Goal: Task Accomplishment & Management: Use online tool/utility

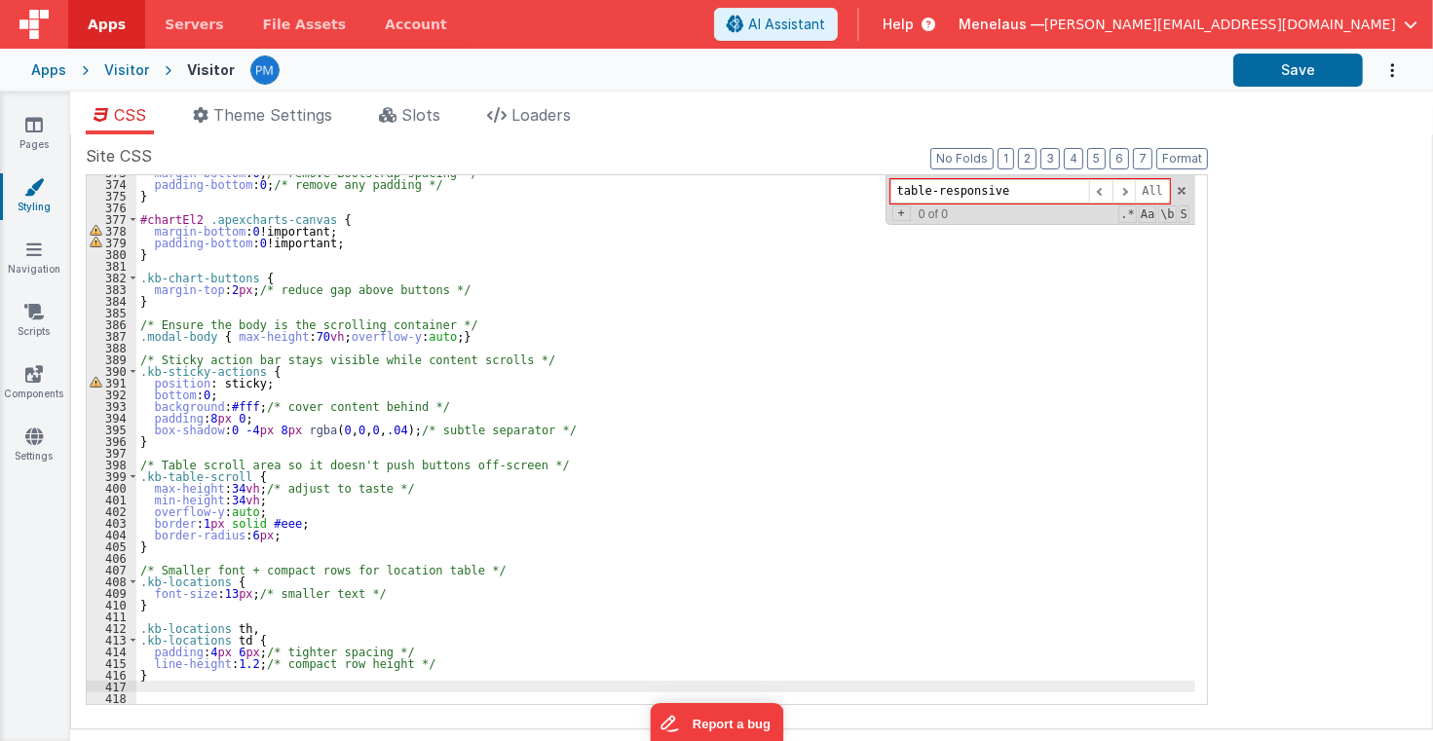
scroll to position [4357, 0]
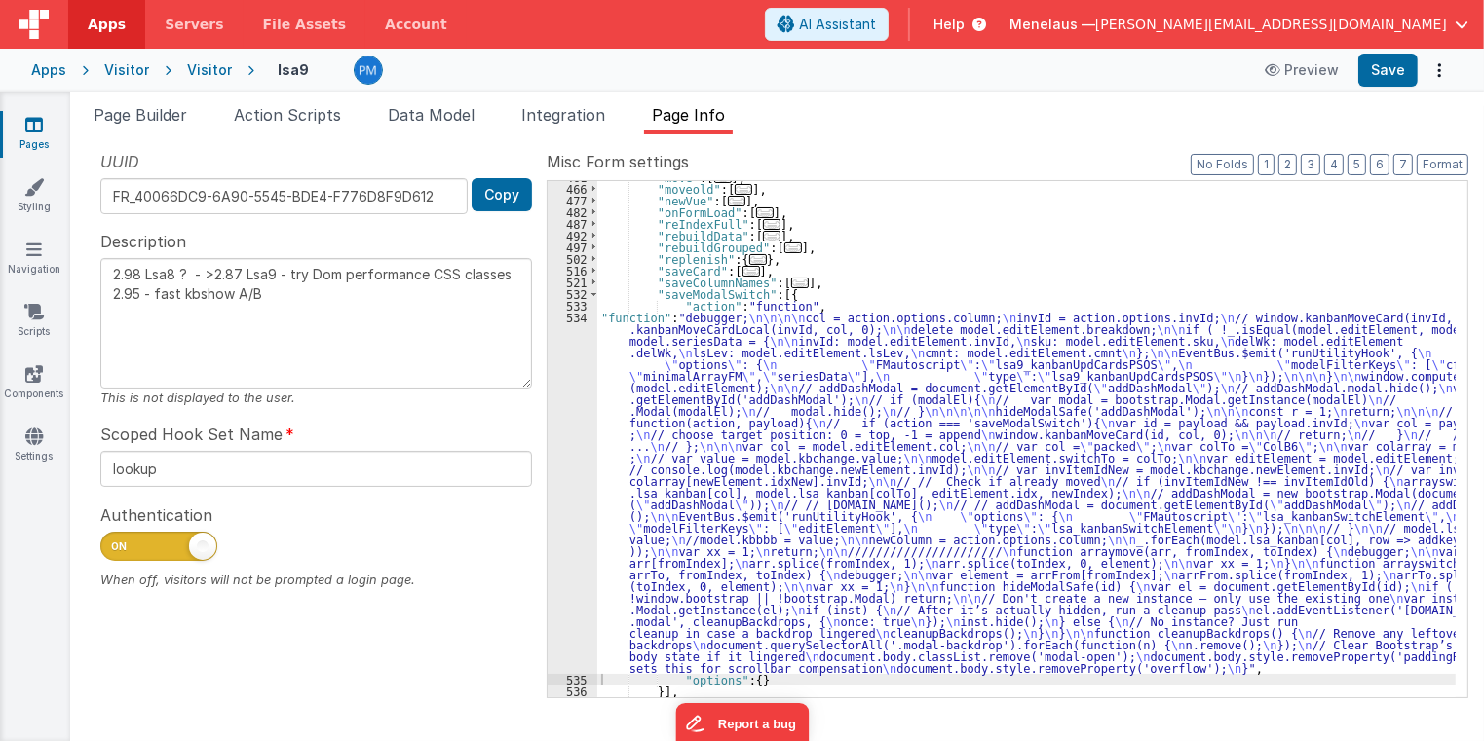
scroll to position [606, 0]
click at [148, 116] on span "Page Builder" at bounding box center [141, 114] width 94 height 19
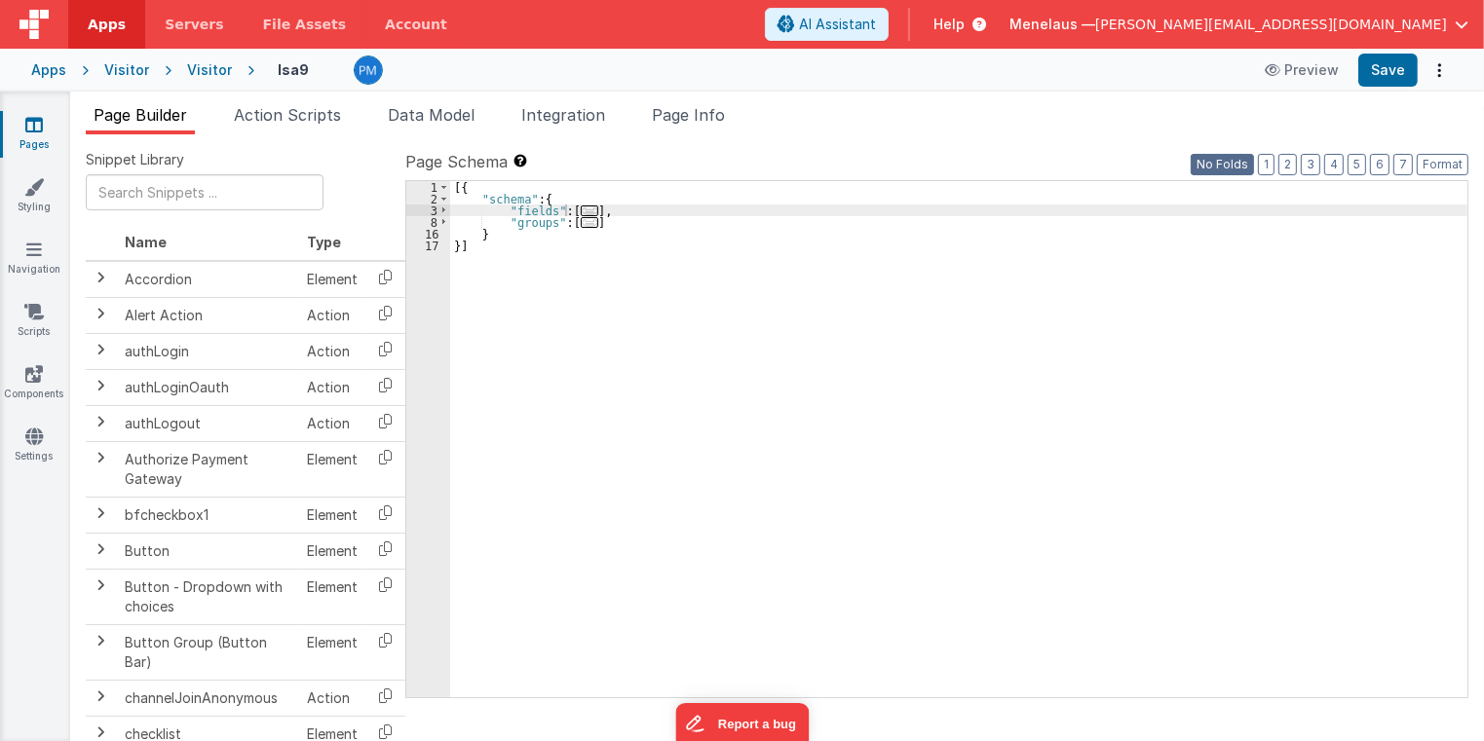
drag, startPoint x: 1248, startPoint y: 166, endPoint x: 426, endPoint y: 389, distance: 852.1
click at [1247, 166] on button "No Folds" at bounding box center [1222, 164] width 63 height 21
click at [534, 339] on div "[{ "schema" : { "fields" : [ ... ] , "groups" : [ ... ] } }]" at bounding box center [959, 451] width 1018 height 540
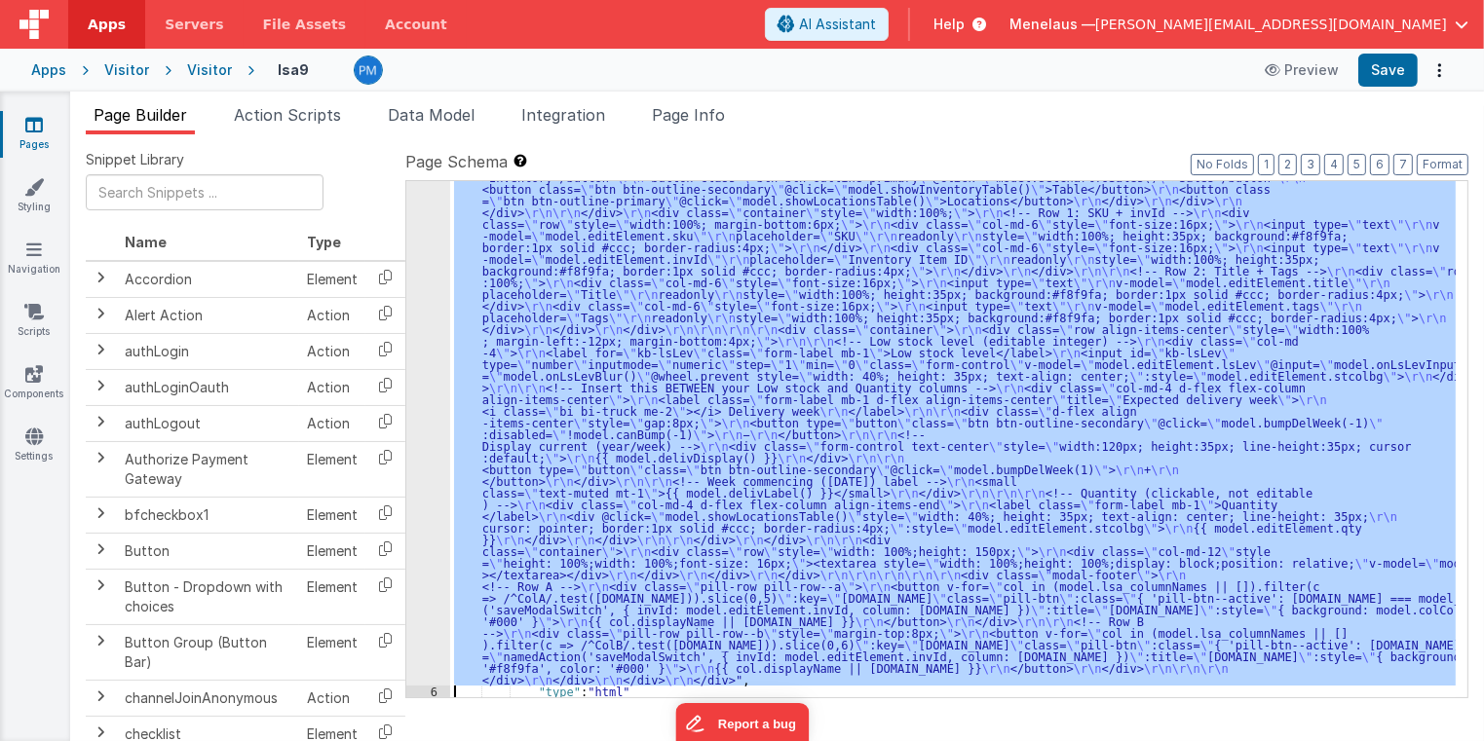
click at [422, 397] on div "5 6 7 8 9 10 11 12 13 14 15 16 17" at bounding box center [428, 441] width 44 height 1545
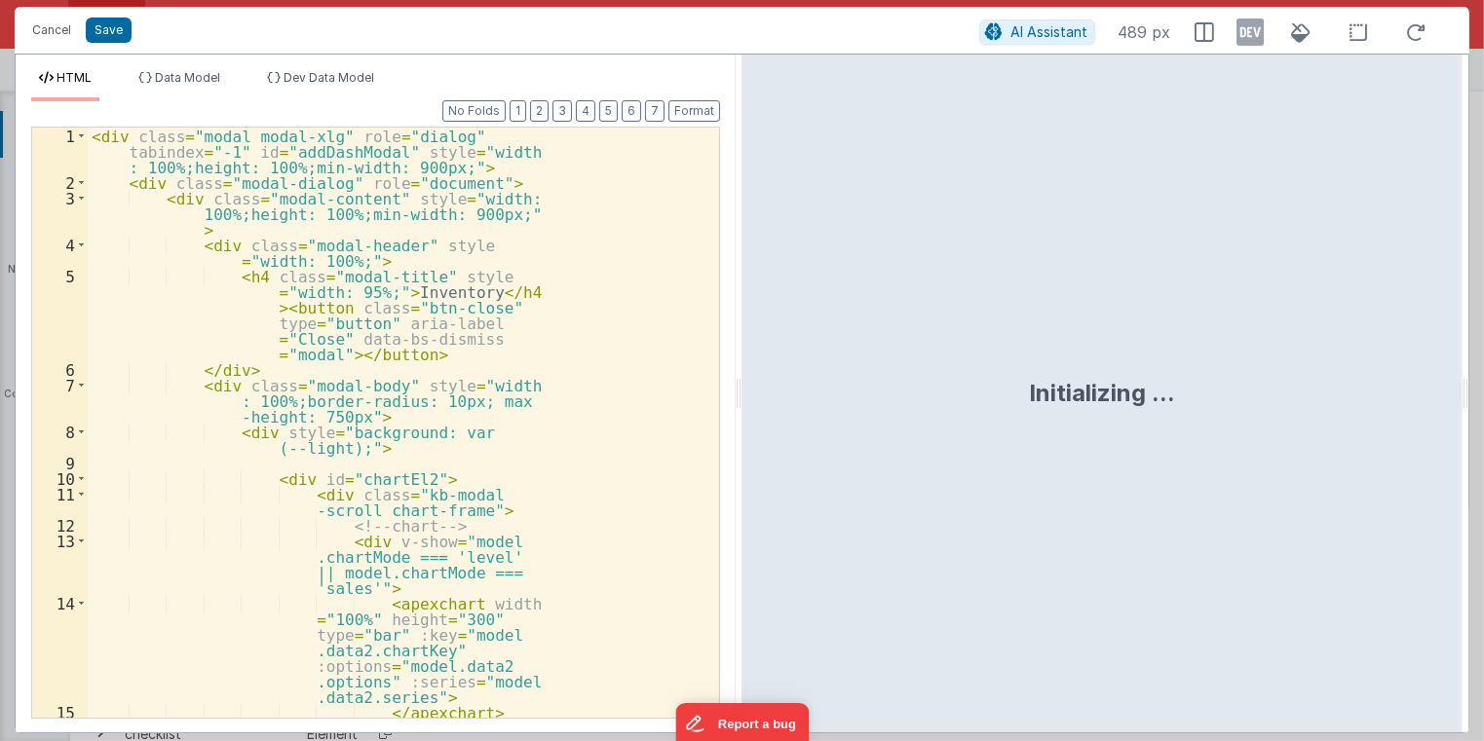
scroll to position [559, 0]
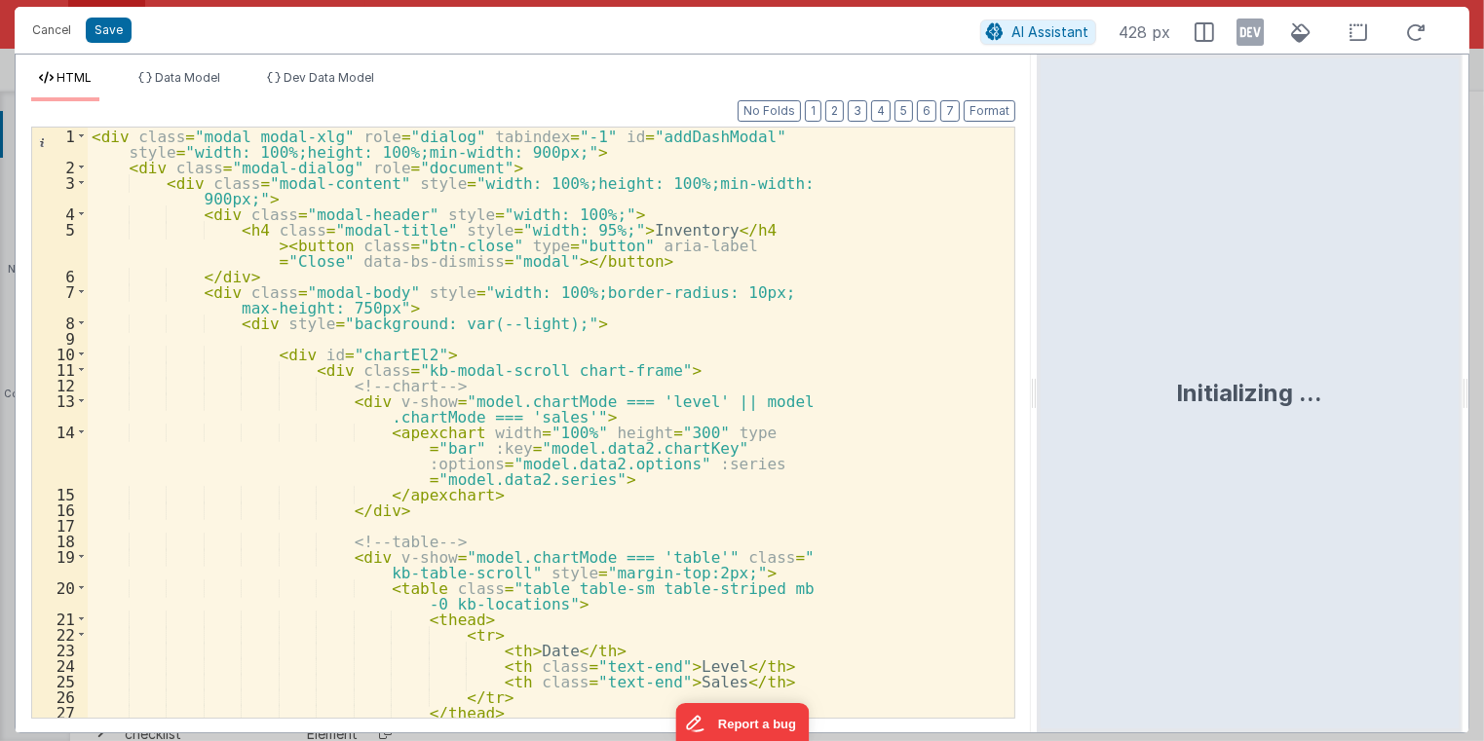
drag, startPoint x: 740, startPoint y: 399, endPoint x: 1039, endPoint y: 405, distance: 298.2
click at [1039, 405] on html "Cancel Save AI Assistant 428 px HTML Data Model Dev Data Model Format 7 6 5 4 3…" at bounding box center [742, 370] width 1484 height 741
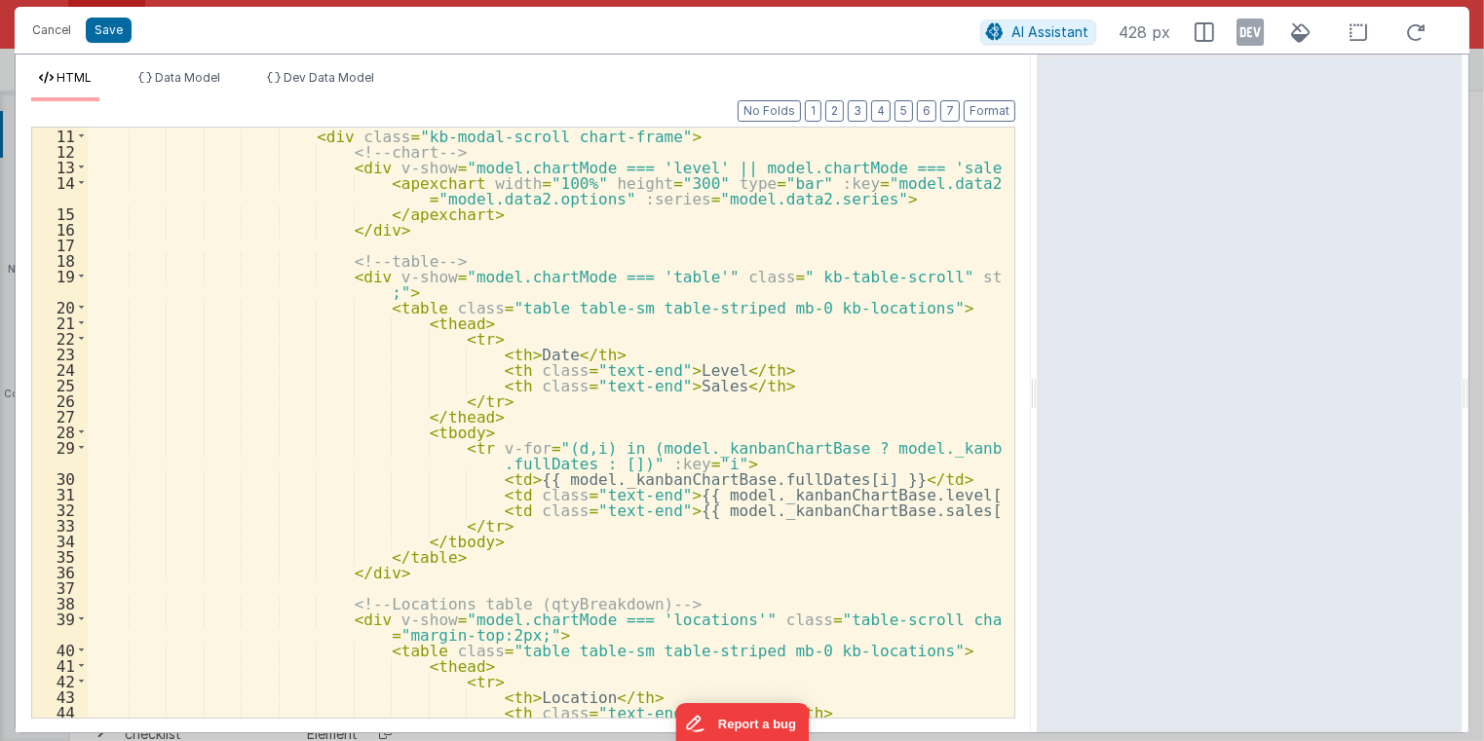
scroll to position [140, 0]
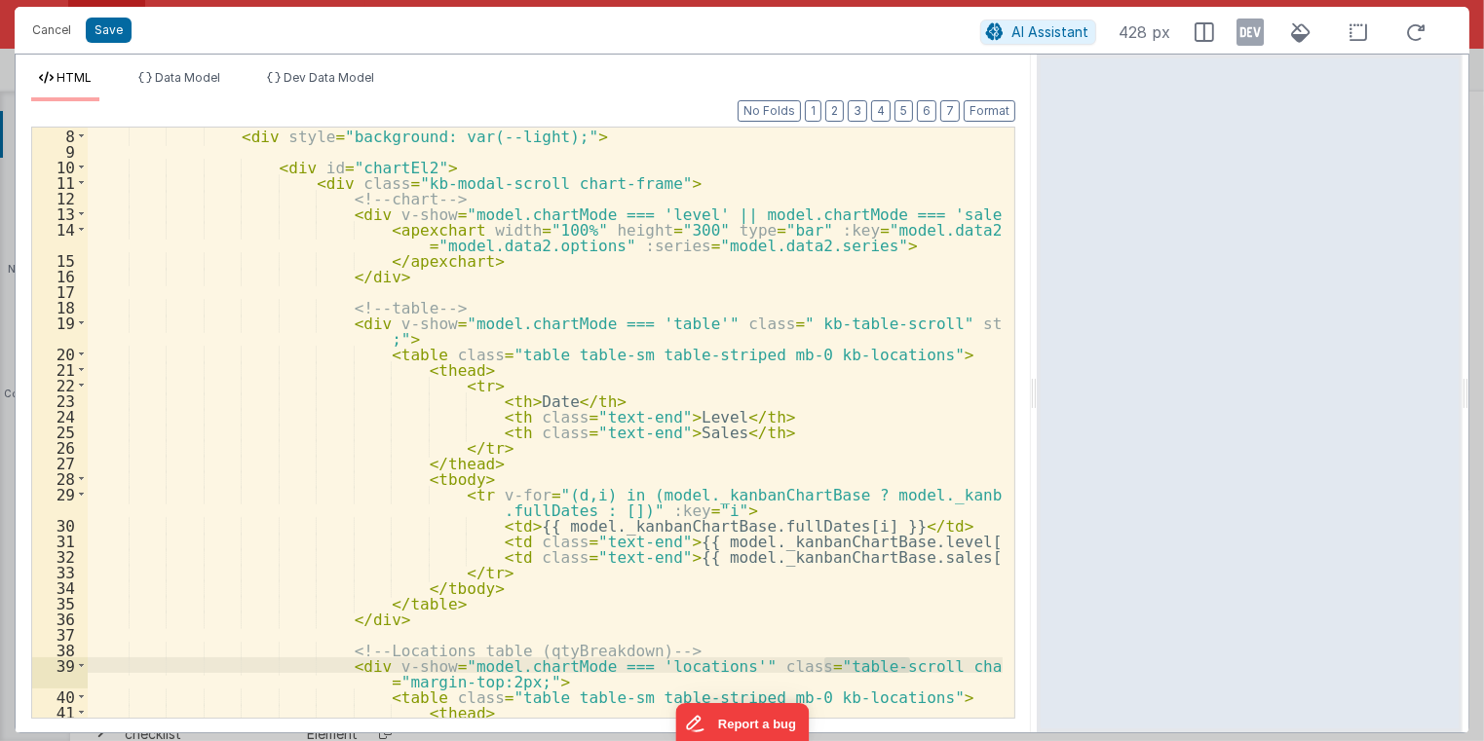
drag, startPoint x: 824, startPoint y: 667, endPoint x: 909, endPoint y: 667, distance: 84.8
click at [909, 667] on div "< div style = "background: var(--light);" > < div id = "chartEl2" > < div class…" at bounding box center [546, 439] width 916 height 623
click at [818, 326] on div "< div style = "background: var(--light);" > < div id = "chartEl2" > < div class…" at bounding box center [546, 439] width 916 height 623
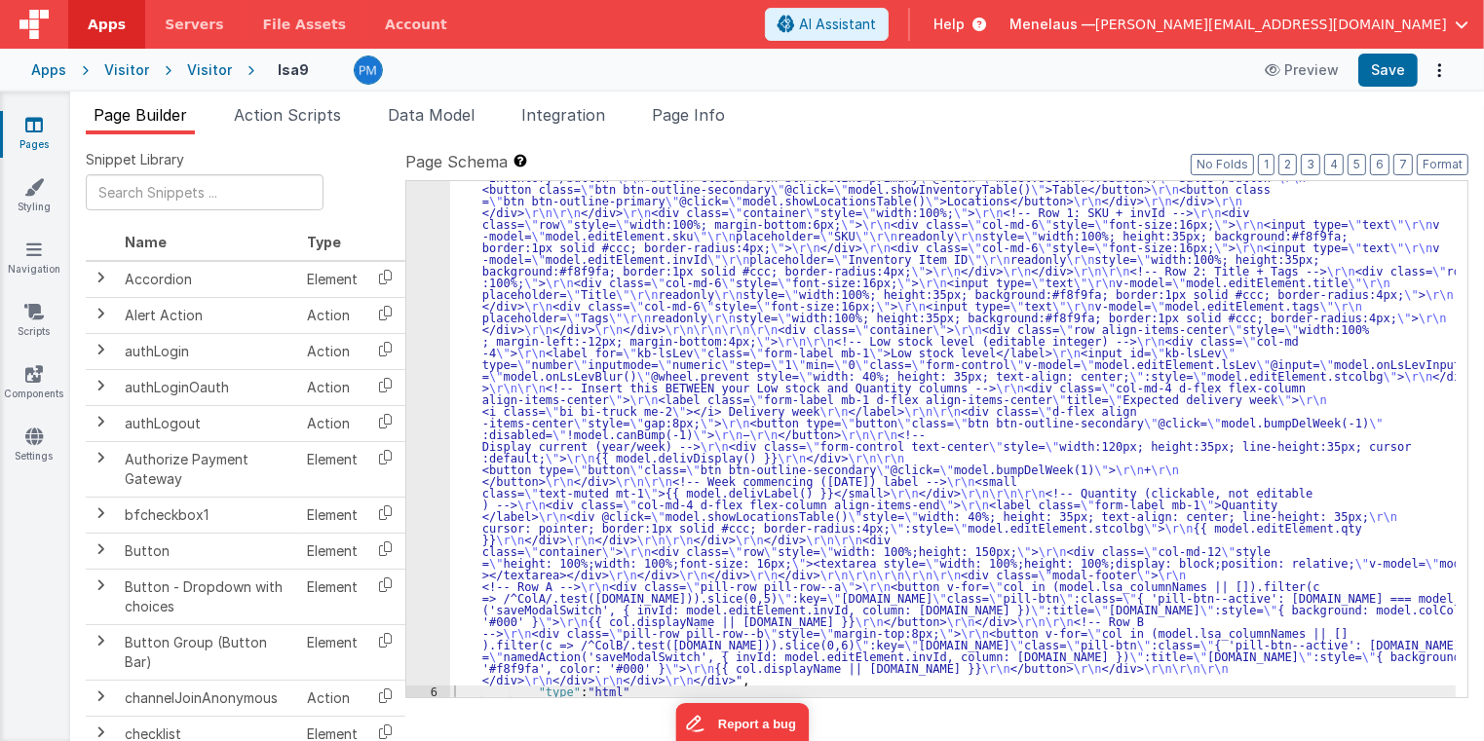
click at [425, 430] on div "5" at bounding box center [428, 177] width 44 height 1017
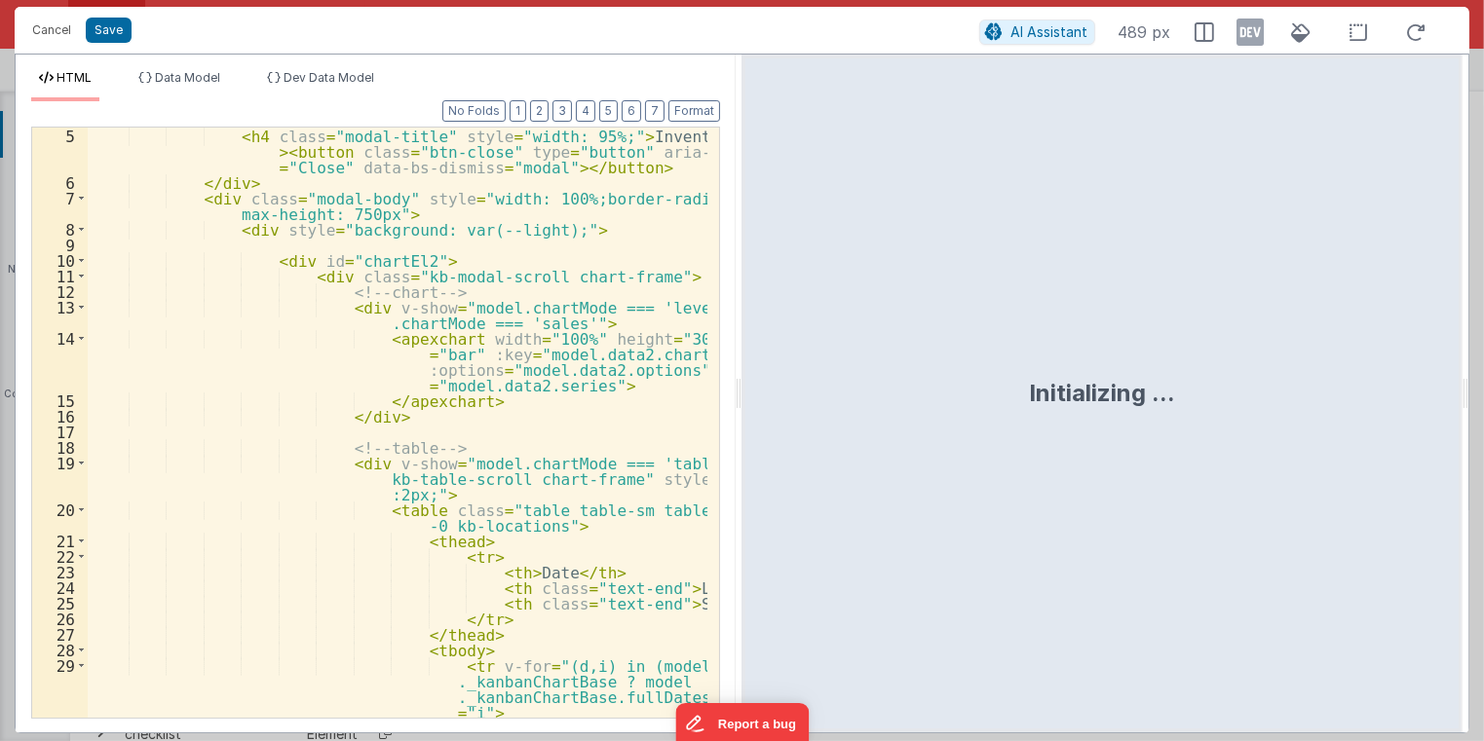
scroll to position [94, 0]
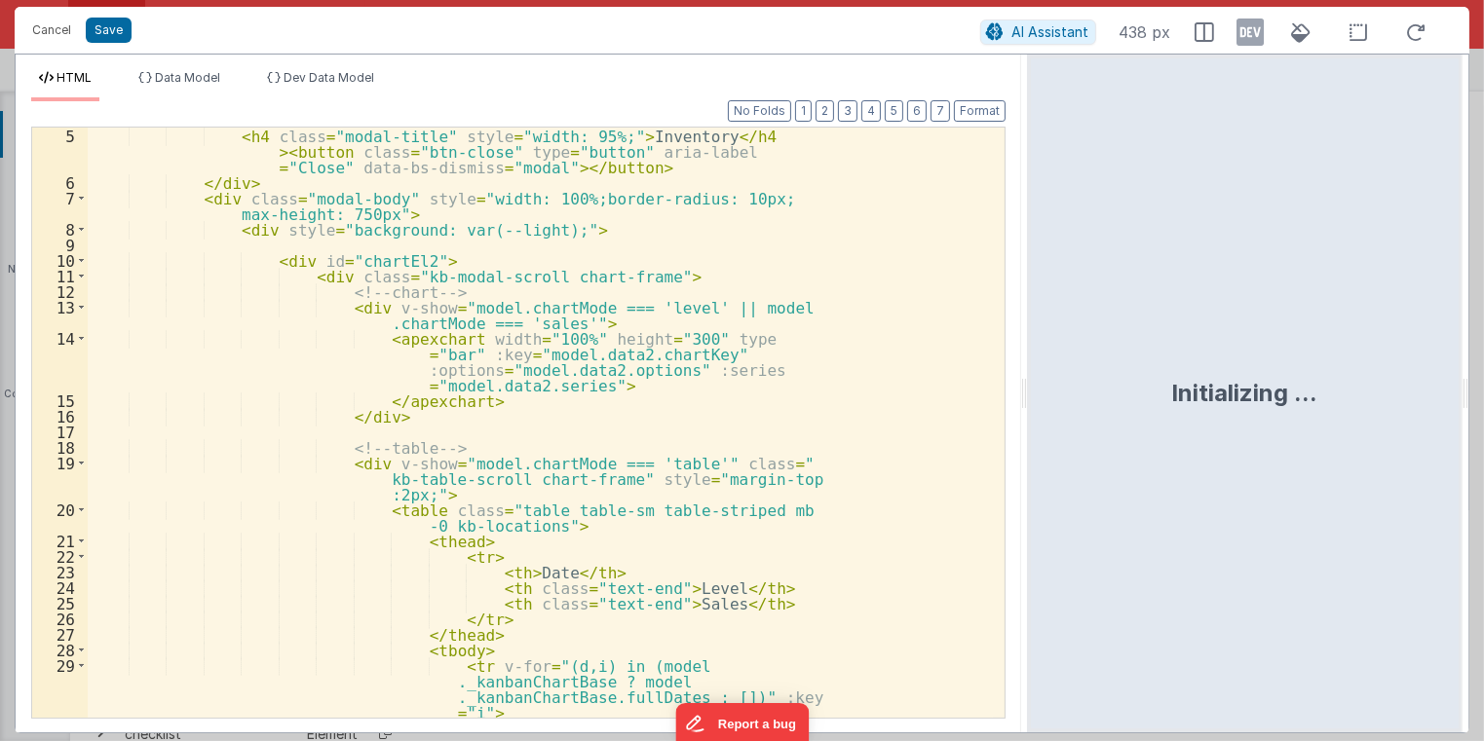
drag, startPoint x: 740, startPoint y: 398, endPoint x: 1029, endPoint y: 413, distance: 289.7
click at [1029, 413] on html "Cancel Save AI Assistant 438 px HTML Data Model Dev Data Model Format 7 6 5 4 3…" at bounding box center [742, 370] width 1484 height 741
click at [845, 420] on div "< h4 class = "modal-title" style = "width: 95%;" > Inventory </ h4 > < button c…" at bounding box center [540, 462] width 905 height 669
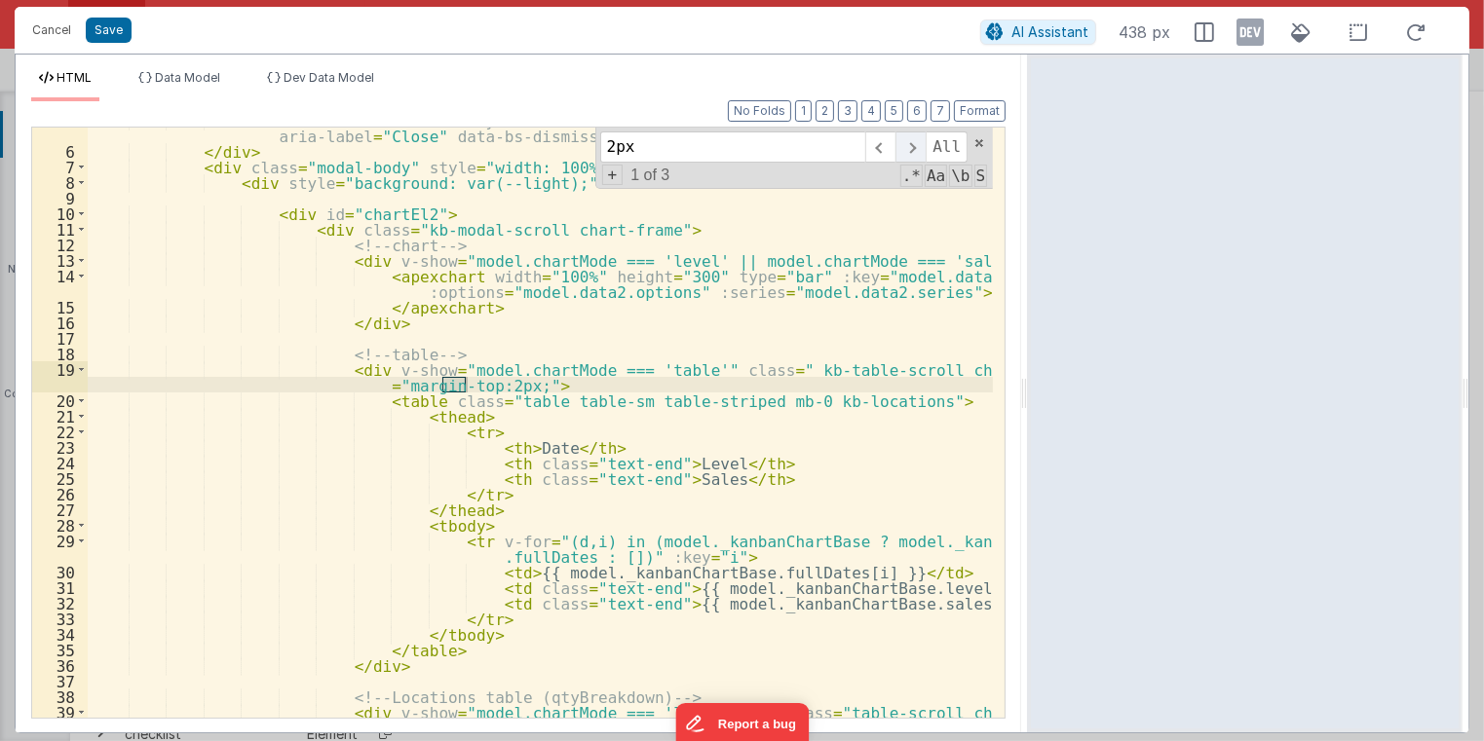
type input "2px"
click at [918, 147] on span at bounding box center [910, 147] width 30 height 31
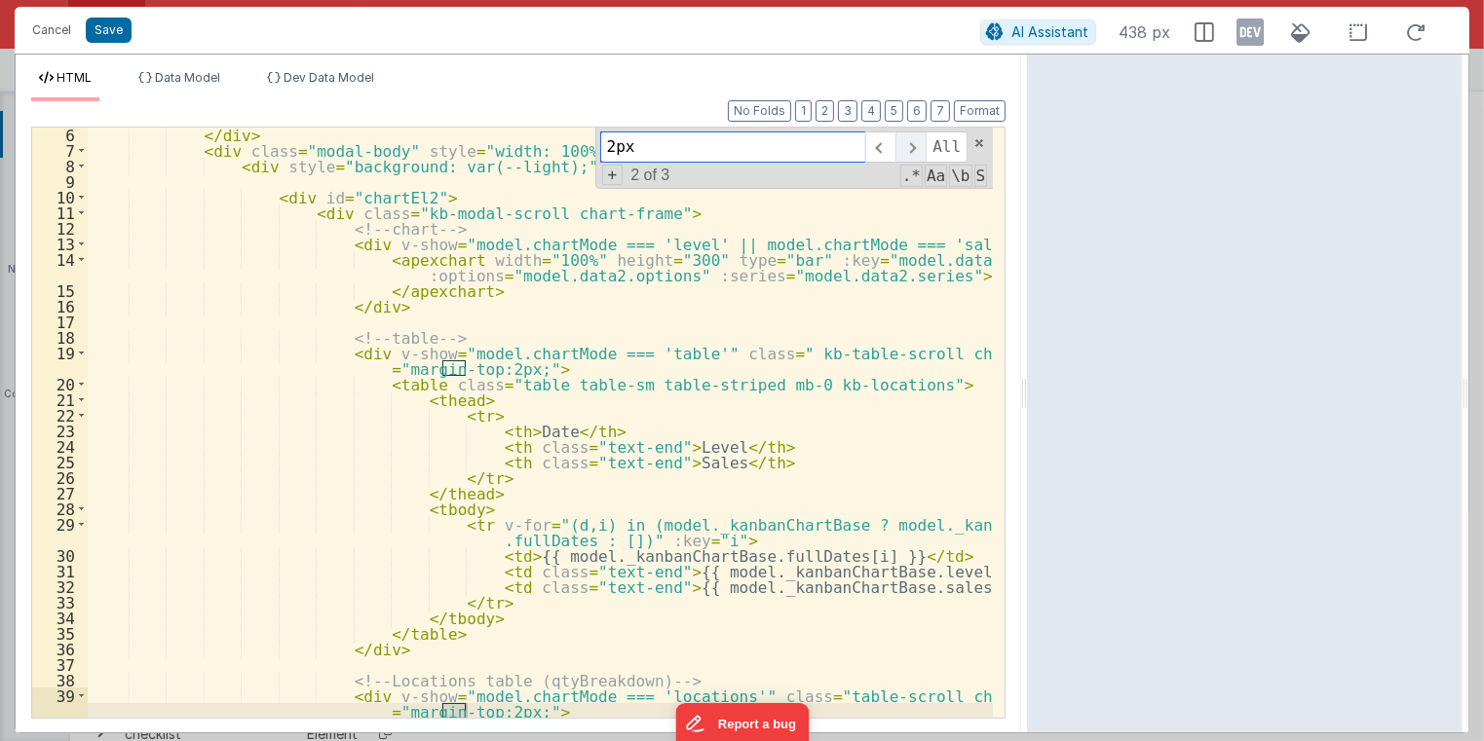
click at [918, 147] on span at bounding box center [910, 147] width 30 height 31
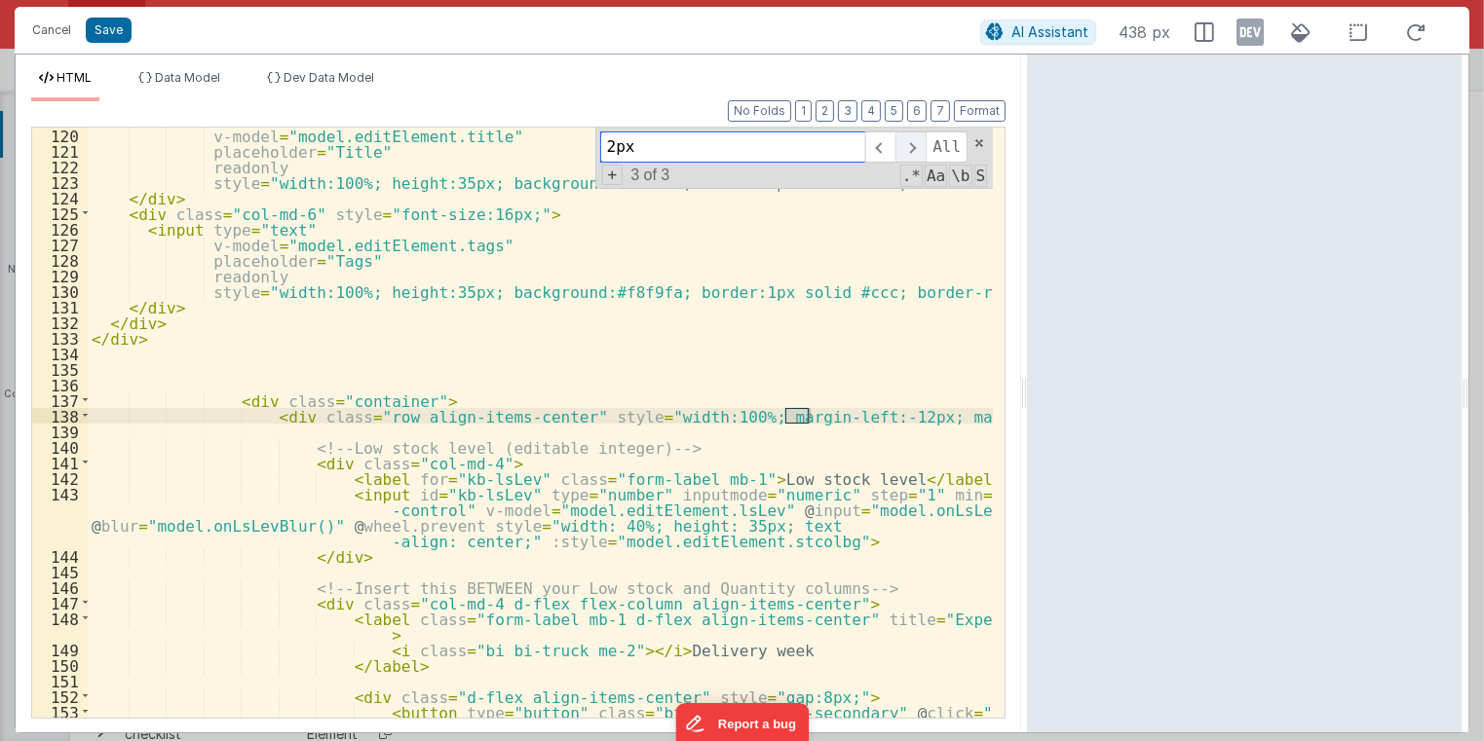
scroll to position [2167, 0]
click at [918, 147] on span at bounding box center [910, 147] width 30 height 31
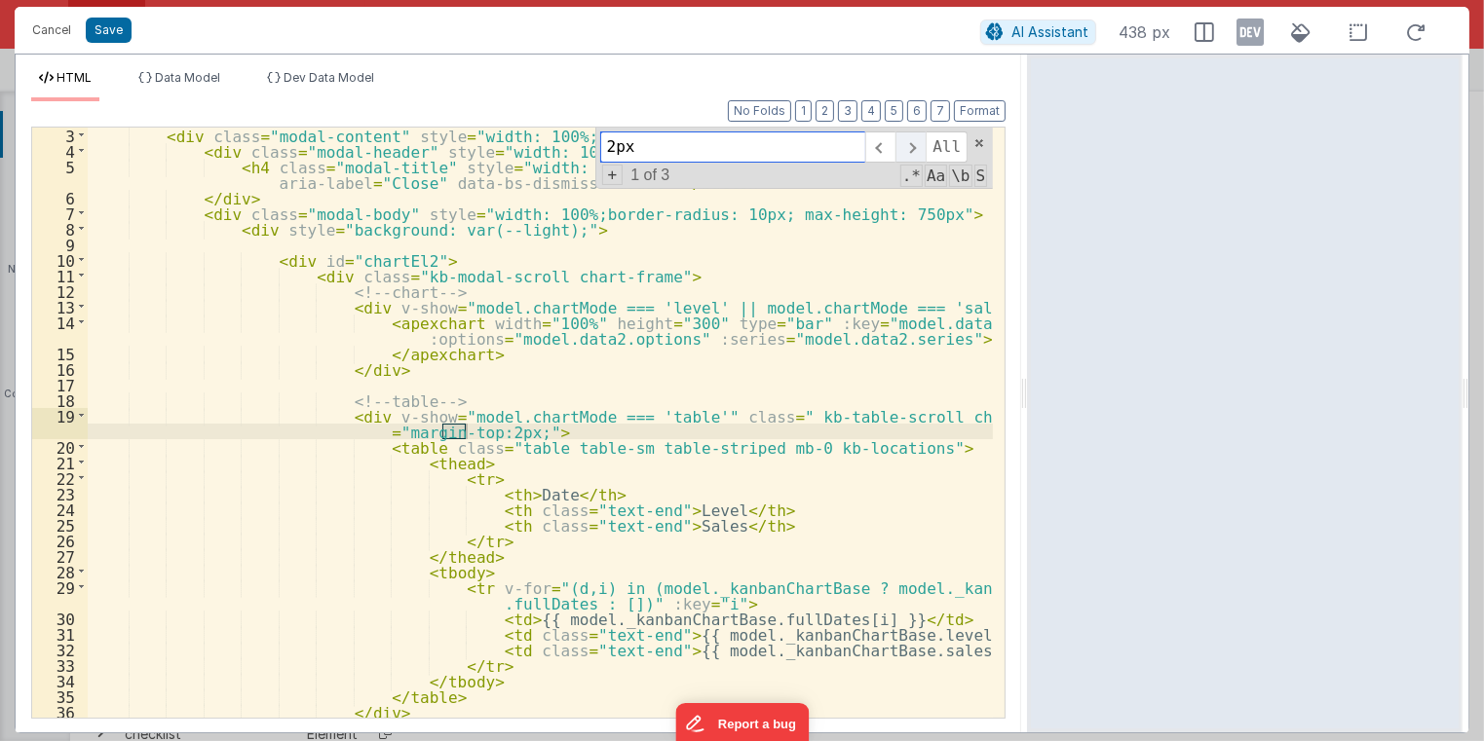
click at [918, 147] on span at bounding box center [910, 147] width 30 height 31
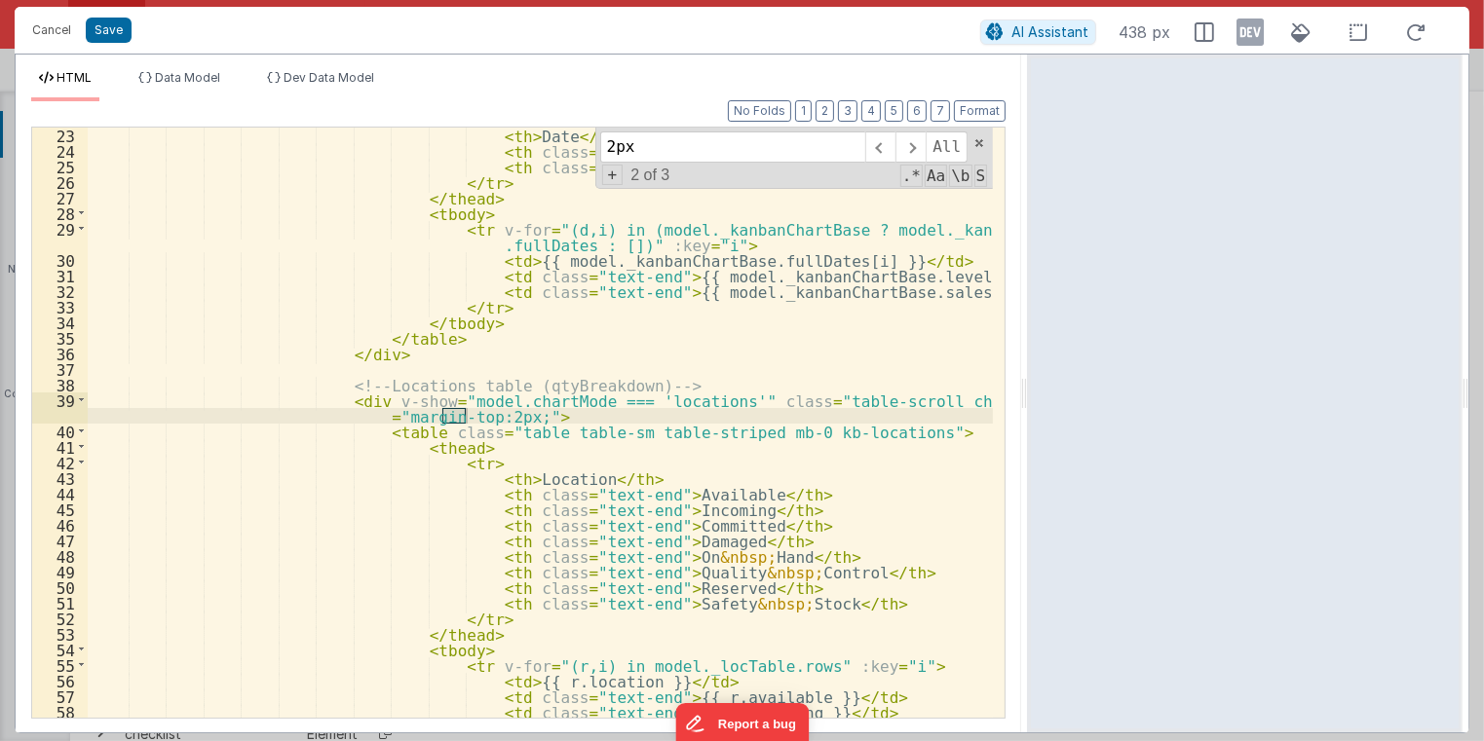
drag, startPoint x: 452, startPoint y: 410, endPoint x: 450, endPoint y: 422, distance: 11.9
click at [452, 411] on div "< th > Date </ th > < th class = "text-end" > Level </ th > < th class = "text-…" at bounding box center [540, 423] width 905 height 590
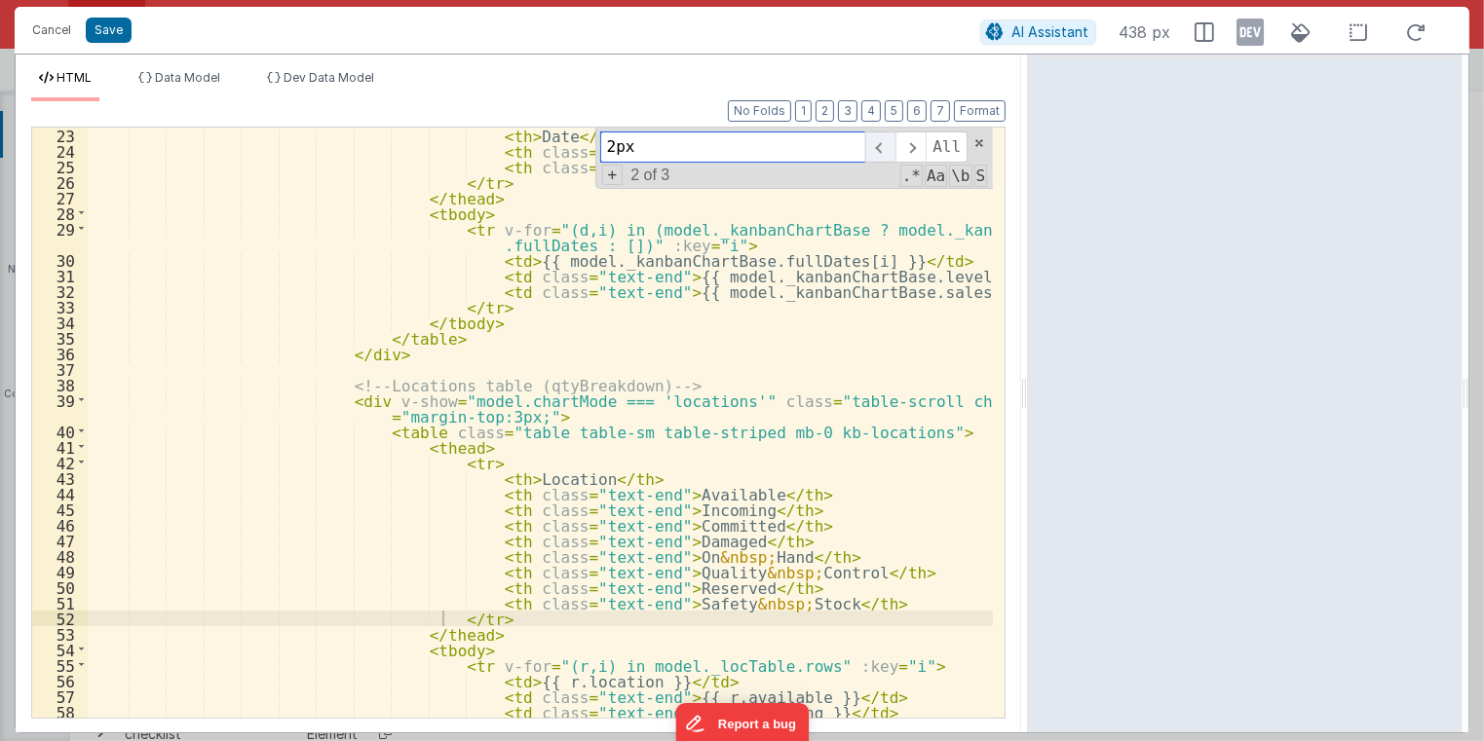
click at [889, 148] on span at bounding box center [880, 147] width 30 height 31
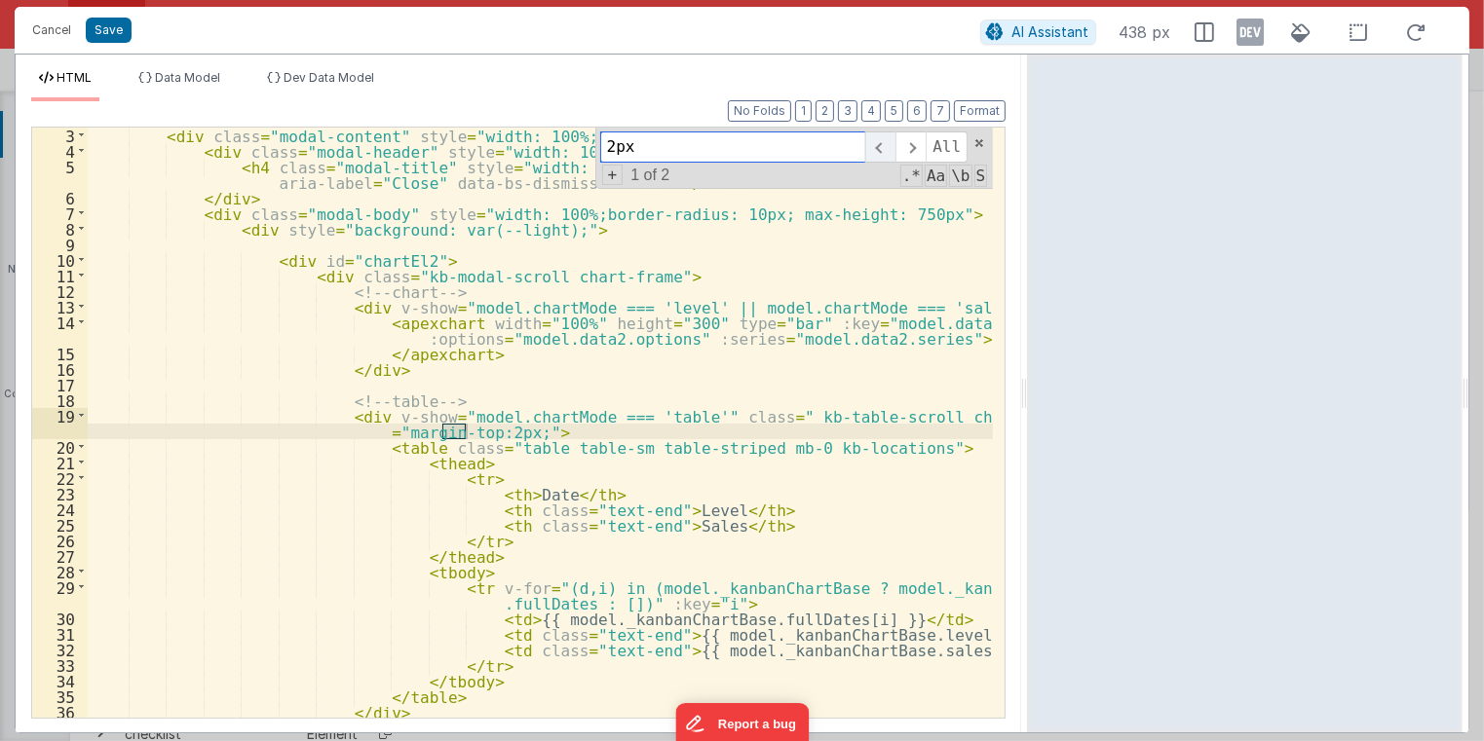
scroll to position [47, 0]
click at [450, 431] on div "< div class = "modal-content" style = "width: 100%;height: 100%;min-width: 900p…" at bounding box center [540, 423] width 905 height 590
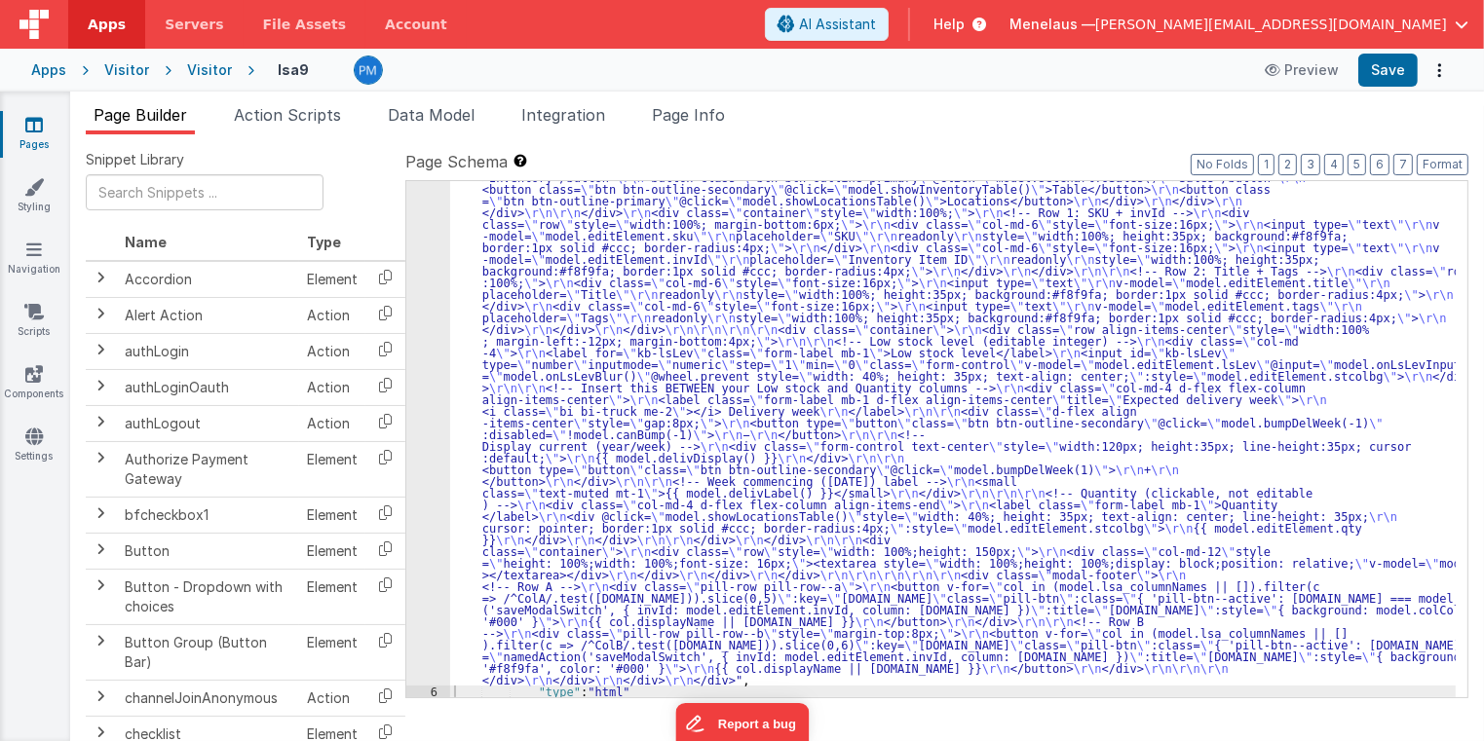
click at [408, 415] on div "5" at bounding box center [428, 177] width 44 height 1017
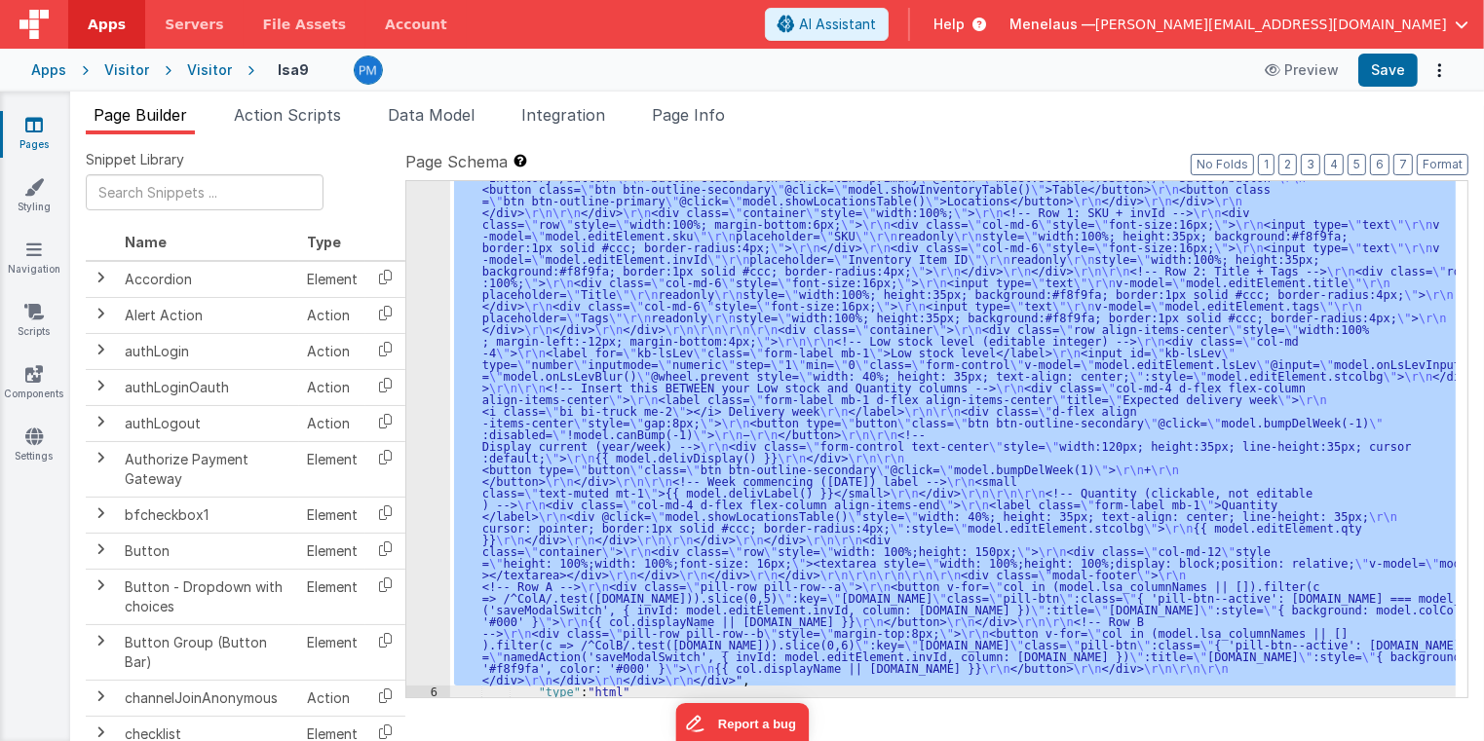
click at [436, 460] on div "5" at bounding box center [428, 177] width 44 height 1017
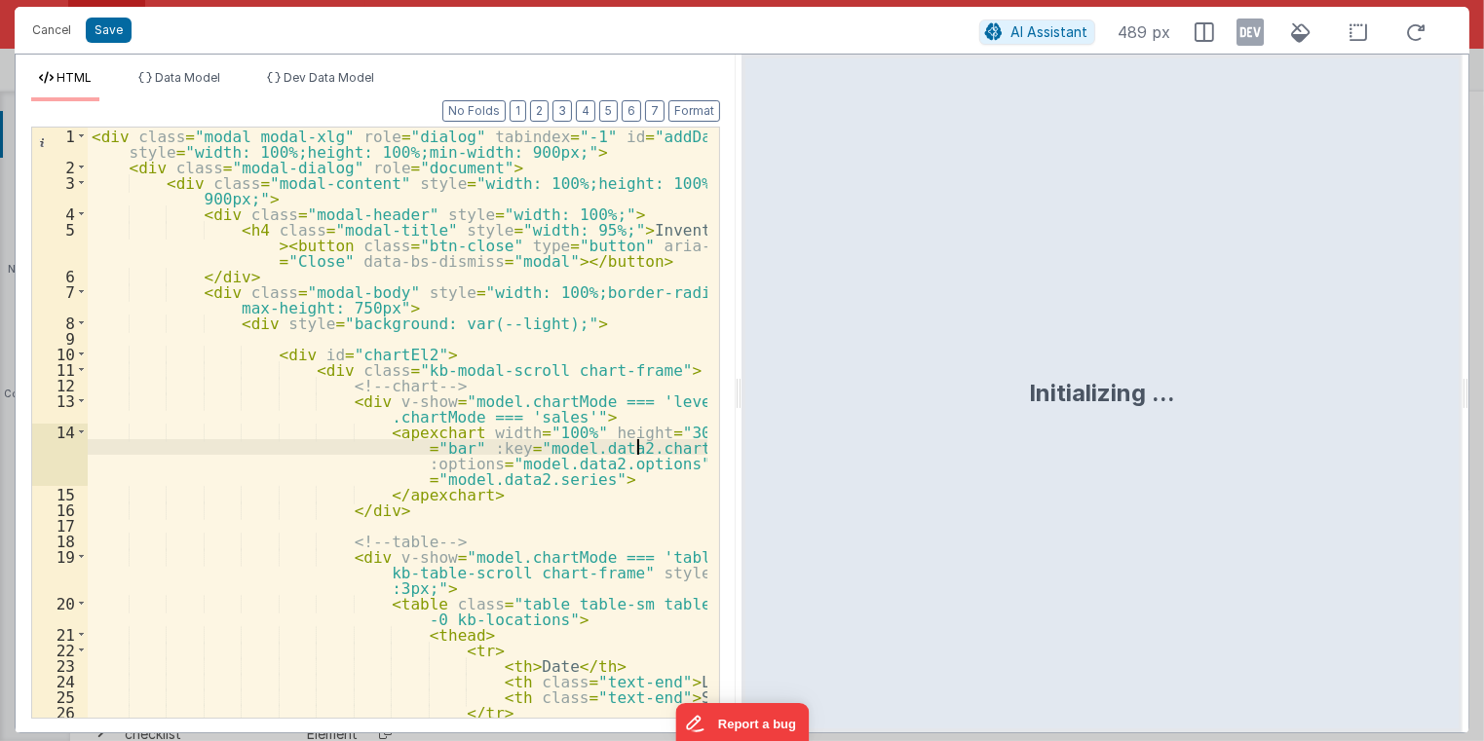
click at [691, 446] on div "< div class = "modal modal-xlg" role = "dialog" tabindex = "-1" id = "addDashMo…" at bounding box center [398, 447] width 621 height 638
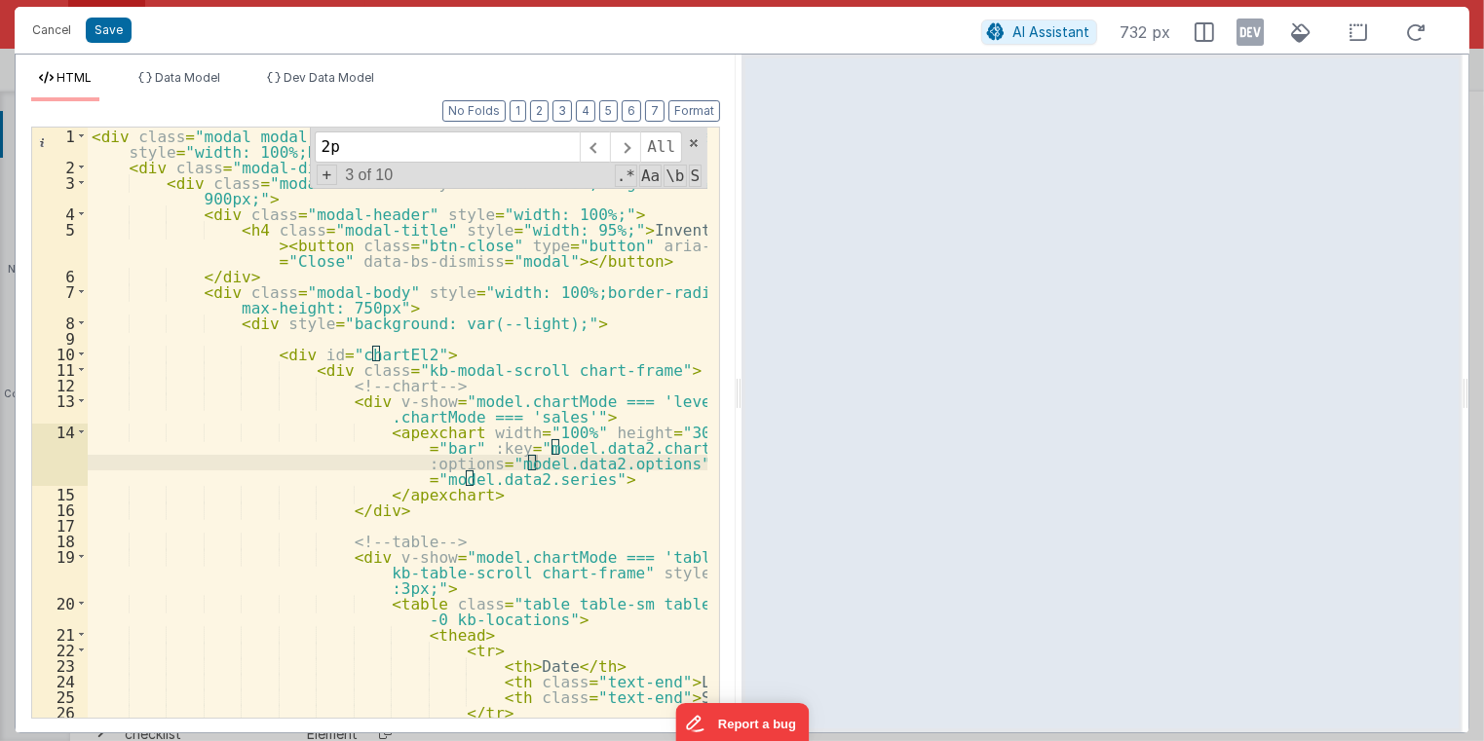
scroll to position [2946, 0]
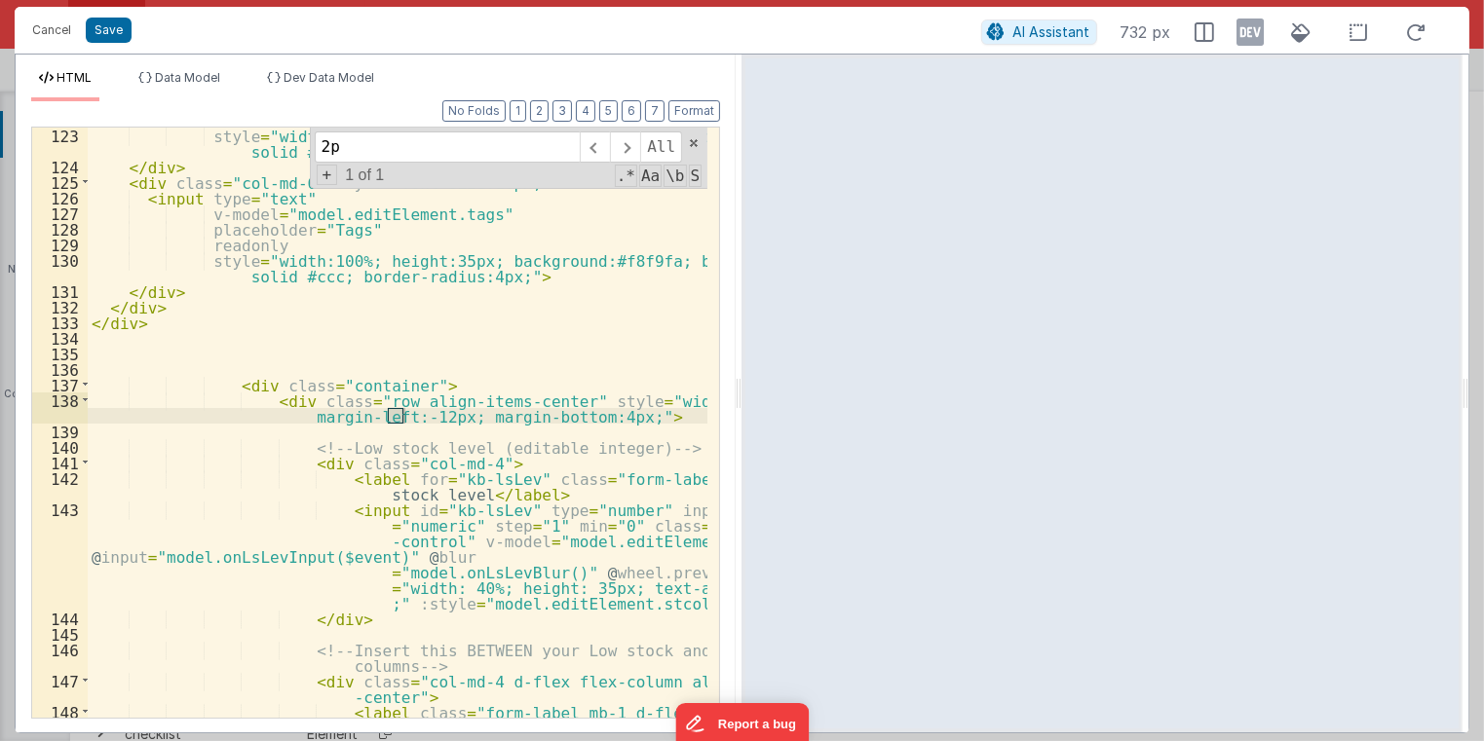
type input "2"
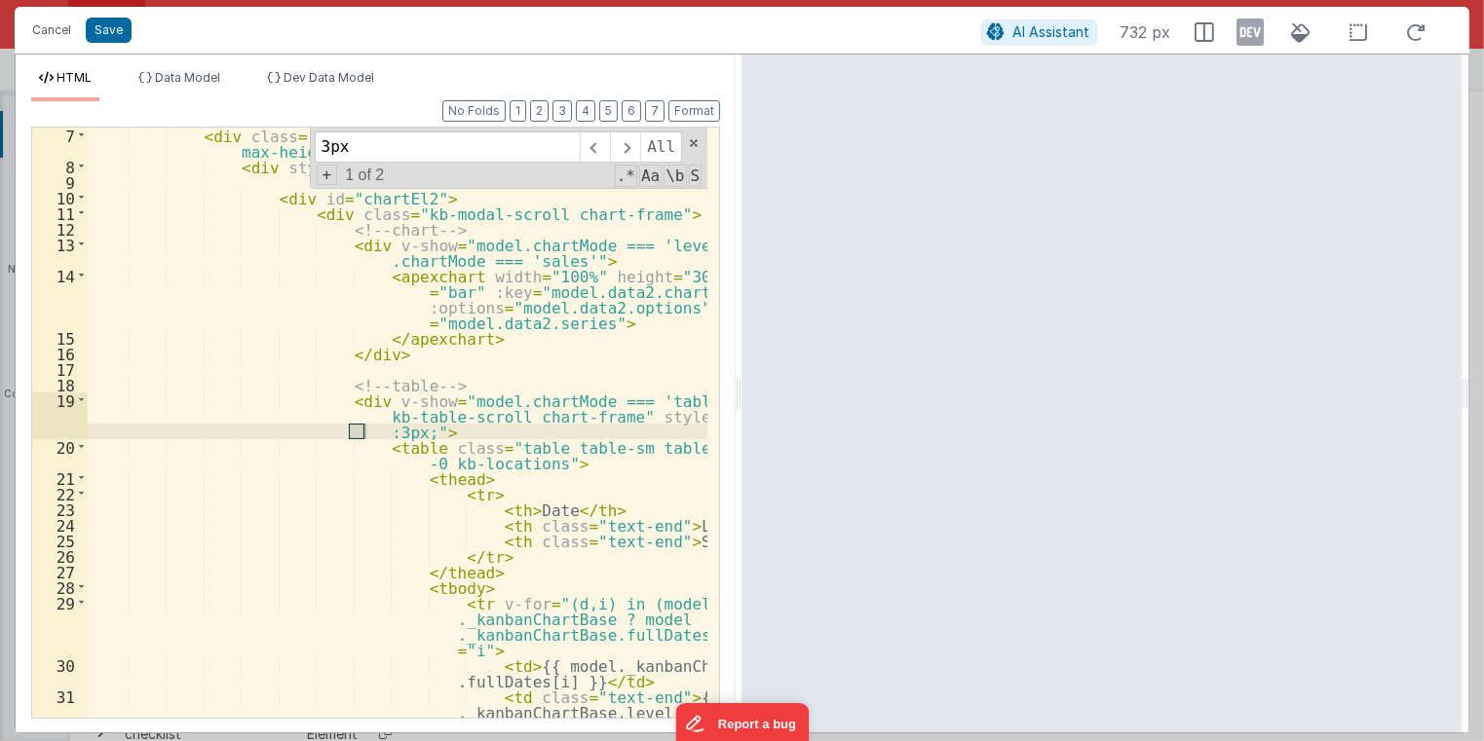
scroll to position [156, 0]
type input "3px"
click at [630, 148] on span at bounding box center [625, 147] width 30 height 31
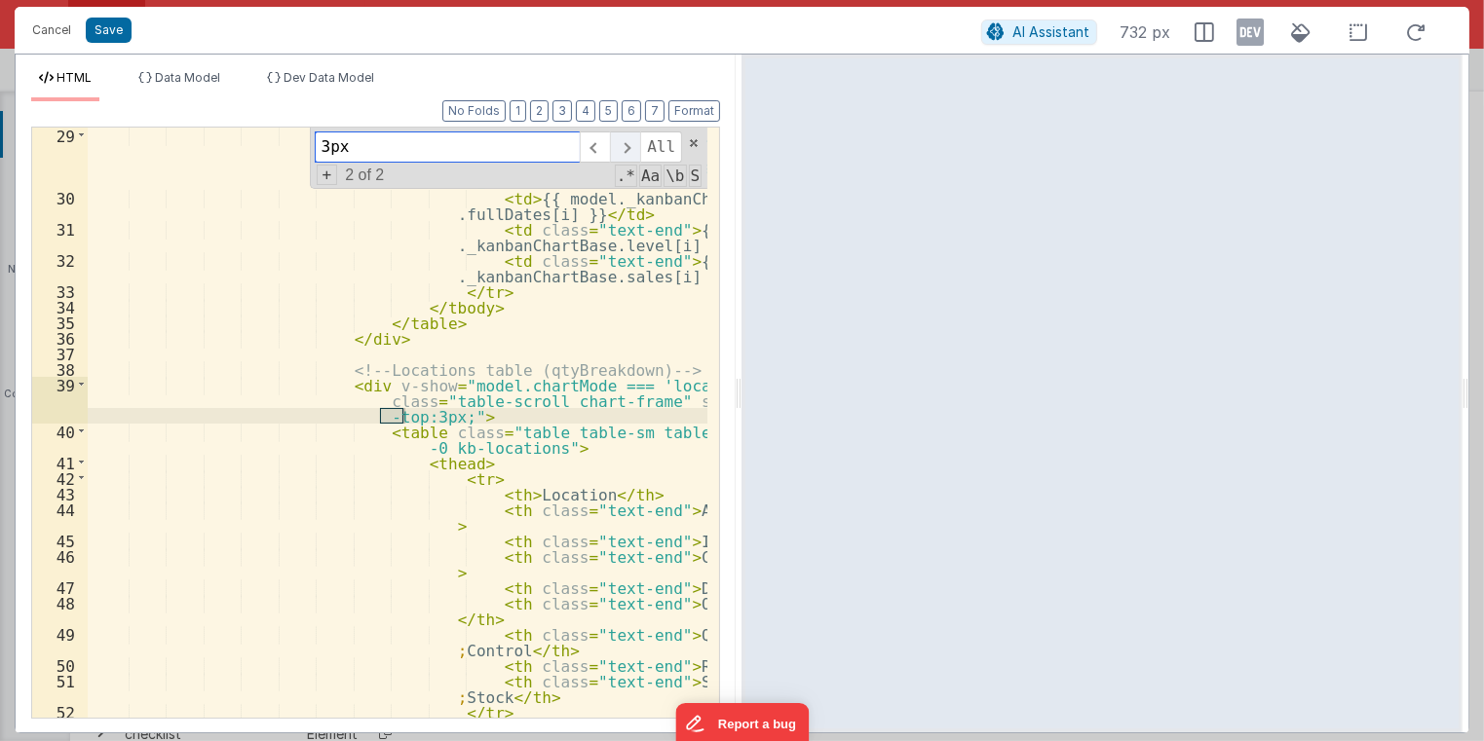
scroll to position [624, 0]
click at [384, 412] on div "< tr v-for = "(d,i) in (model ._kanbanChartBase ? model ._kanbanChartBase.fullD…" at bounding box center [398, 423] width 620 height 590
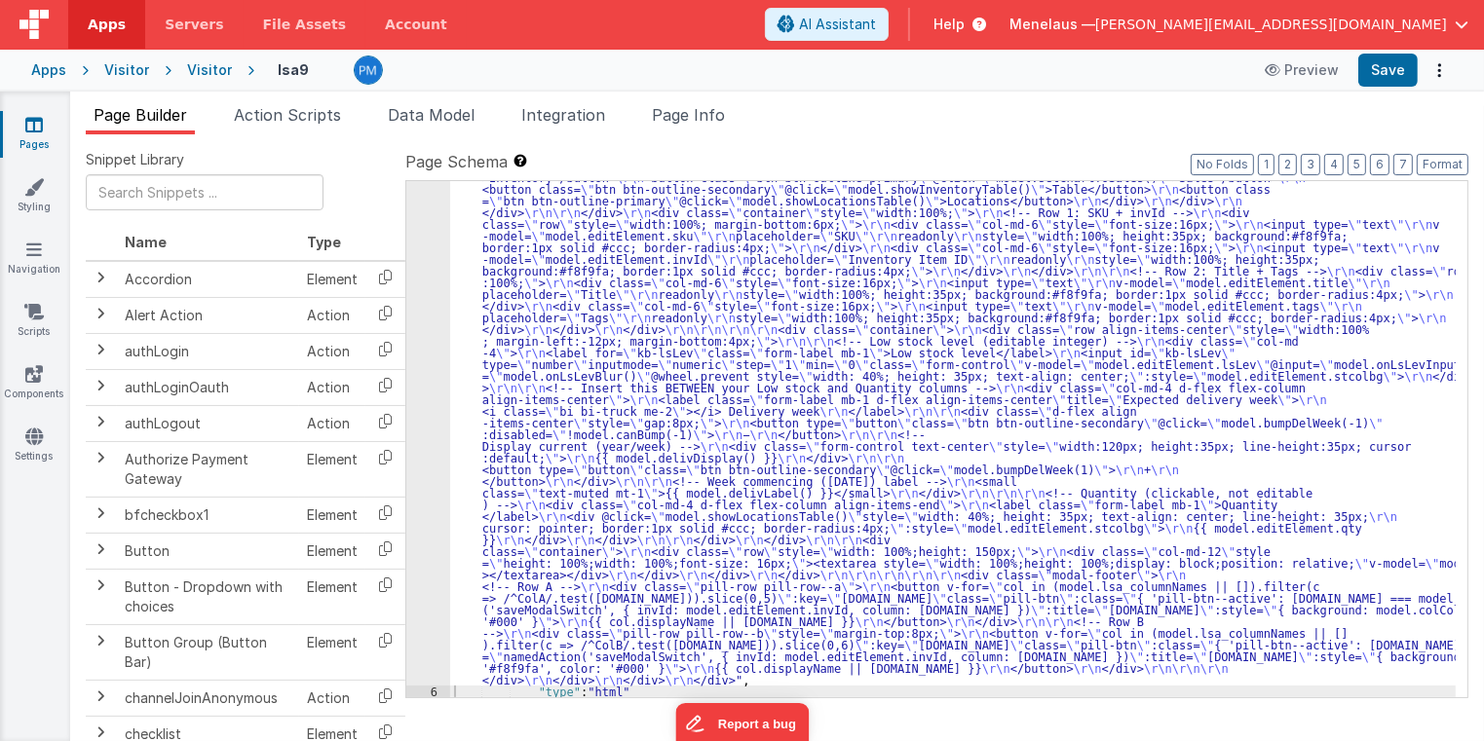
drag, startPoint x: 566, startPoint y: 406, endPoint x: 526, endPoint y: 404, distance: 40.0
click at [566, 406] on div ""html" : "<div class= \" modal modal-xlg \" role= \" dialog \" tabindex= \" -1 …" at bounding box center [953, 441] width 1006 height 1545
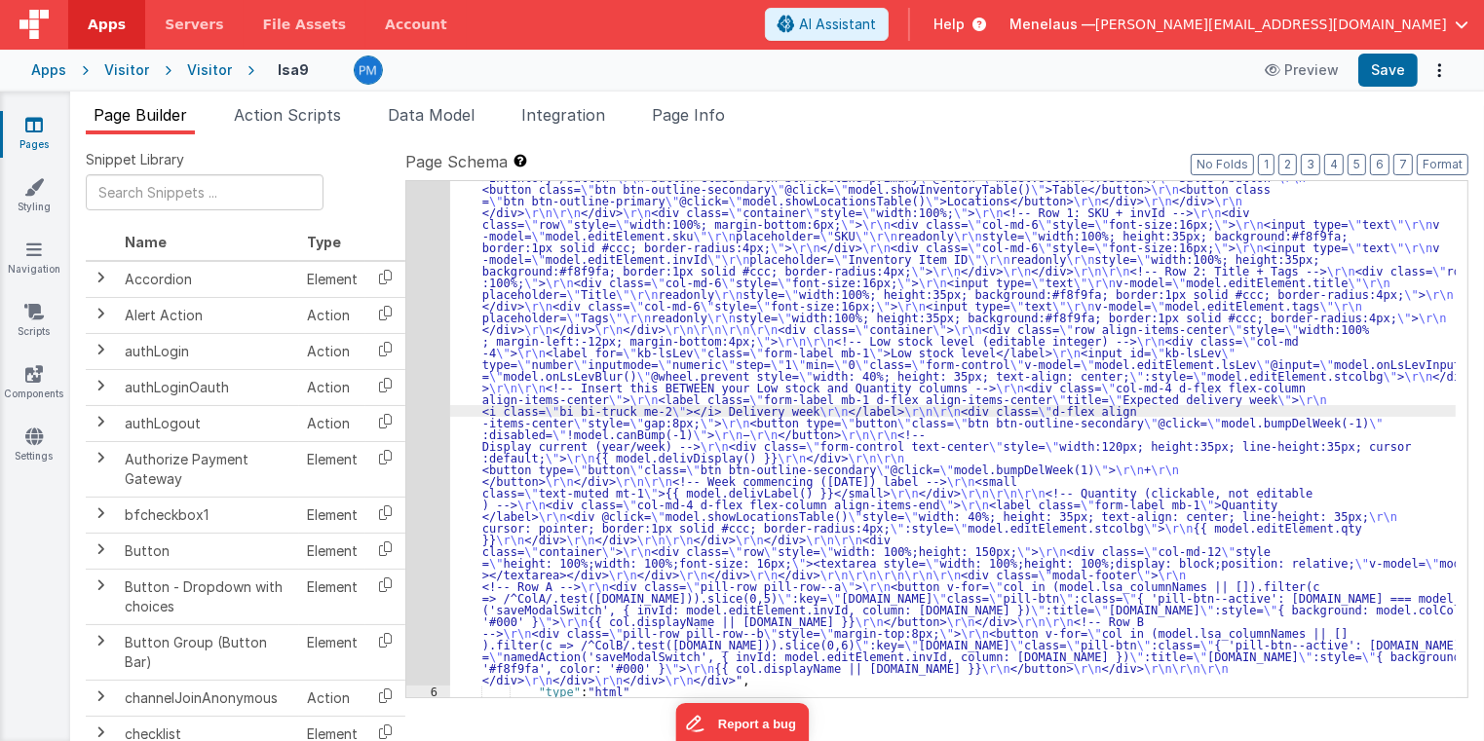
click at [412, 443] on div "5" at bounding box center [428, 177] width 44 height 1017
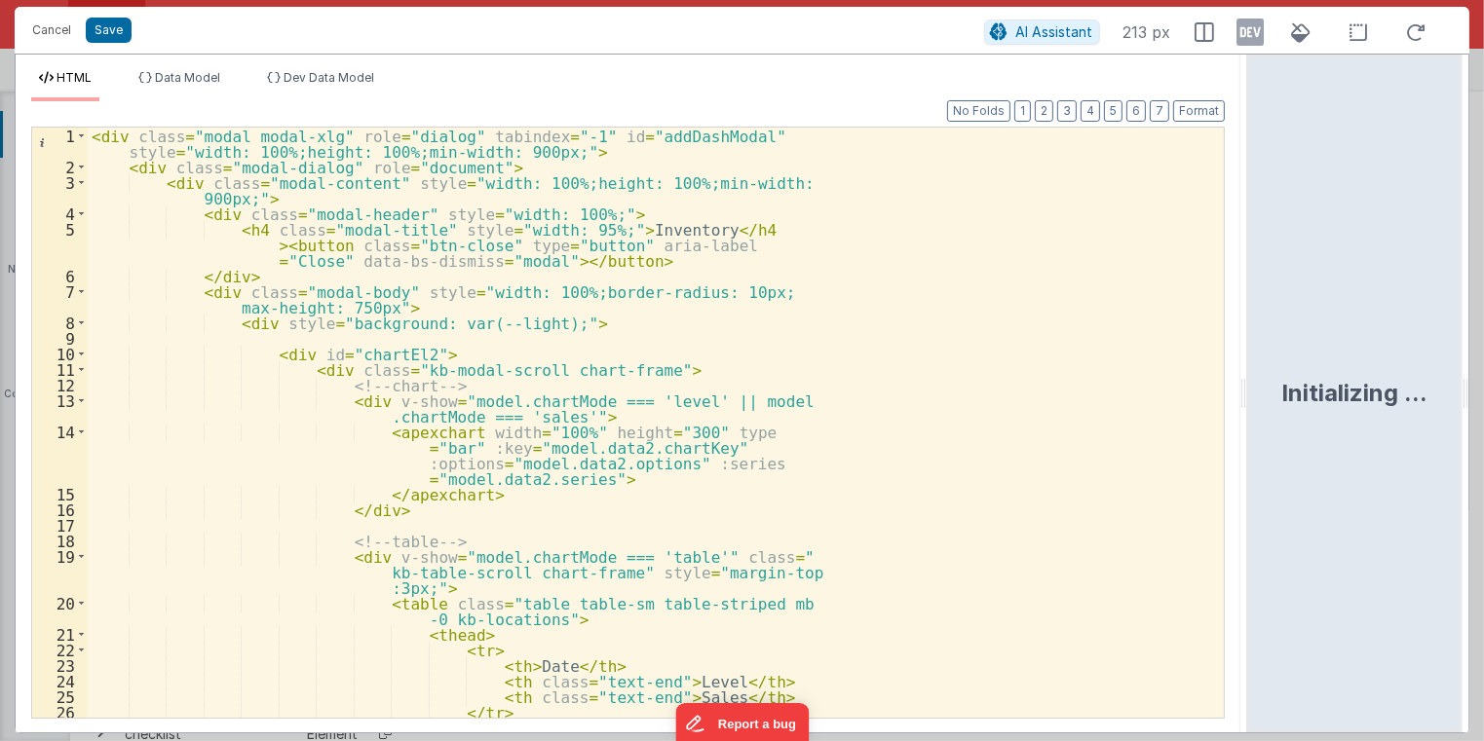
drag, startPoint x: 740, startPoint y: 403, endPoint x: 1250, endPoint y: 392, distance: 509.7
click at [1250, 392] on html "Cancel Save AI Assistant 213 px HTML Data Model Dev Data Model Format 7 6 5 4 3…" at bounding box center [742, 370] width 1484 height 741
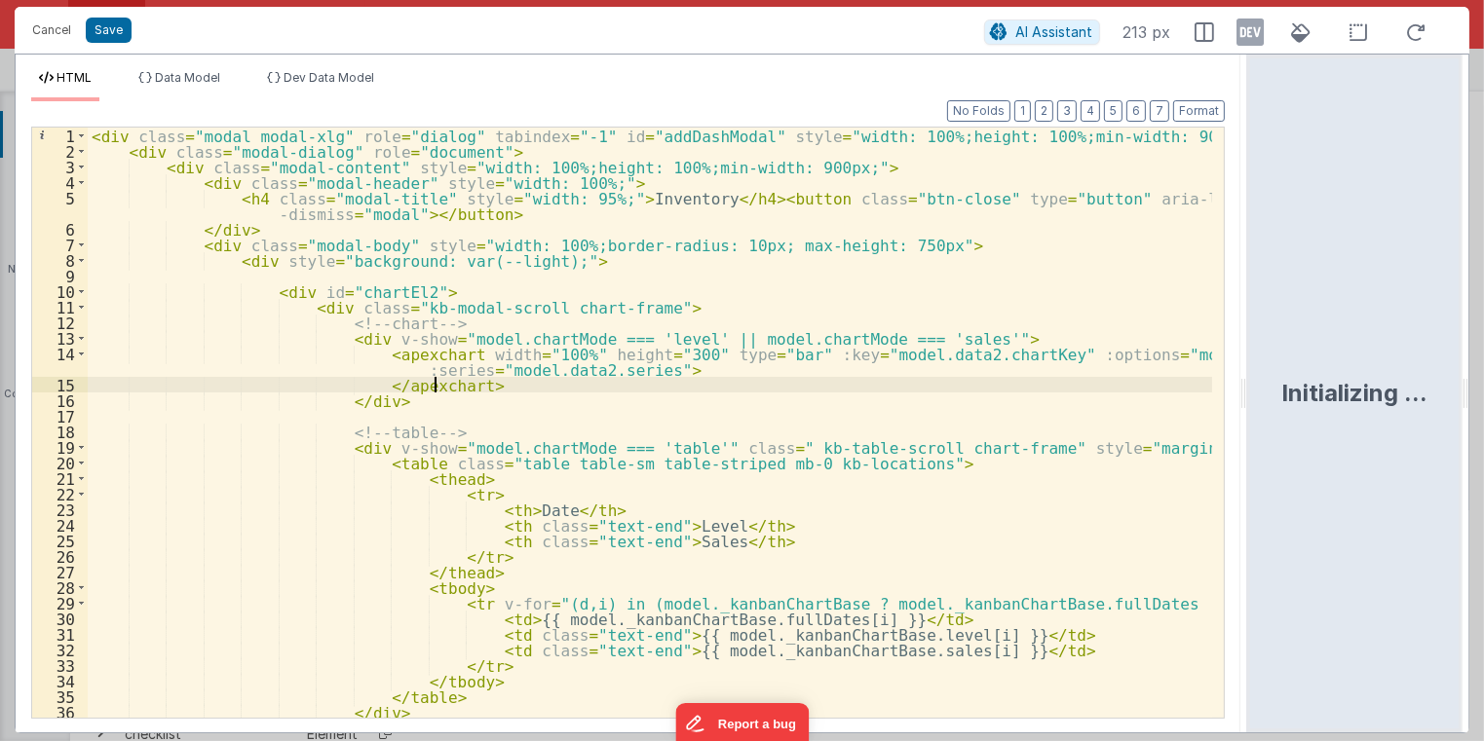
click at [981, 379] on div "< div class = "modal modal-xlg" role = "dialog" tabindex = "-1" id = "addDashMo…" at bounding box center [650, 439] width 1125 height 623
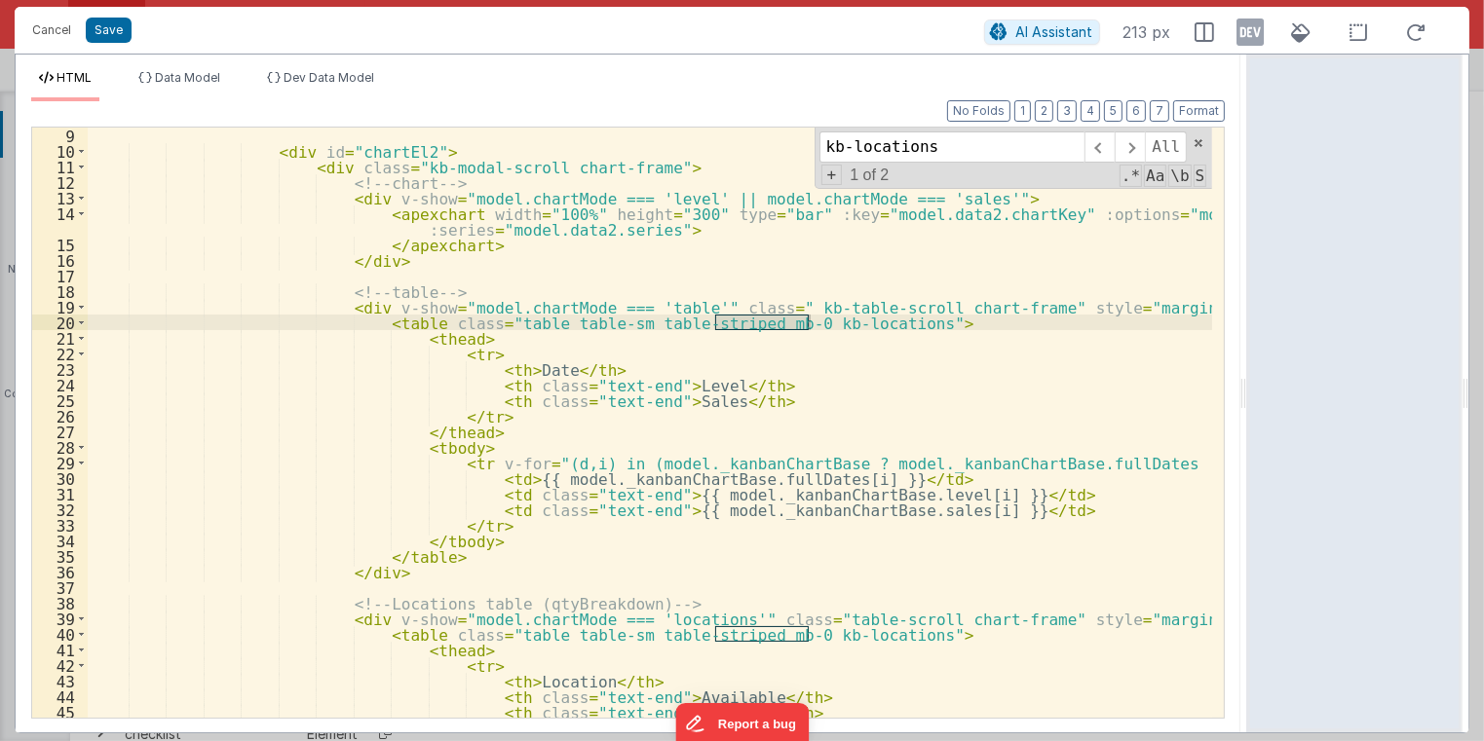
scroll to position [187, 0]
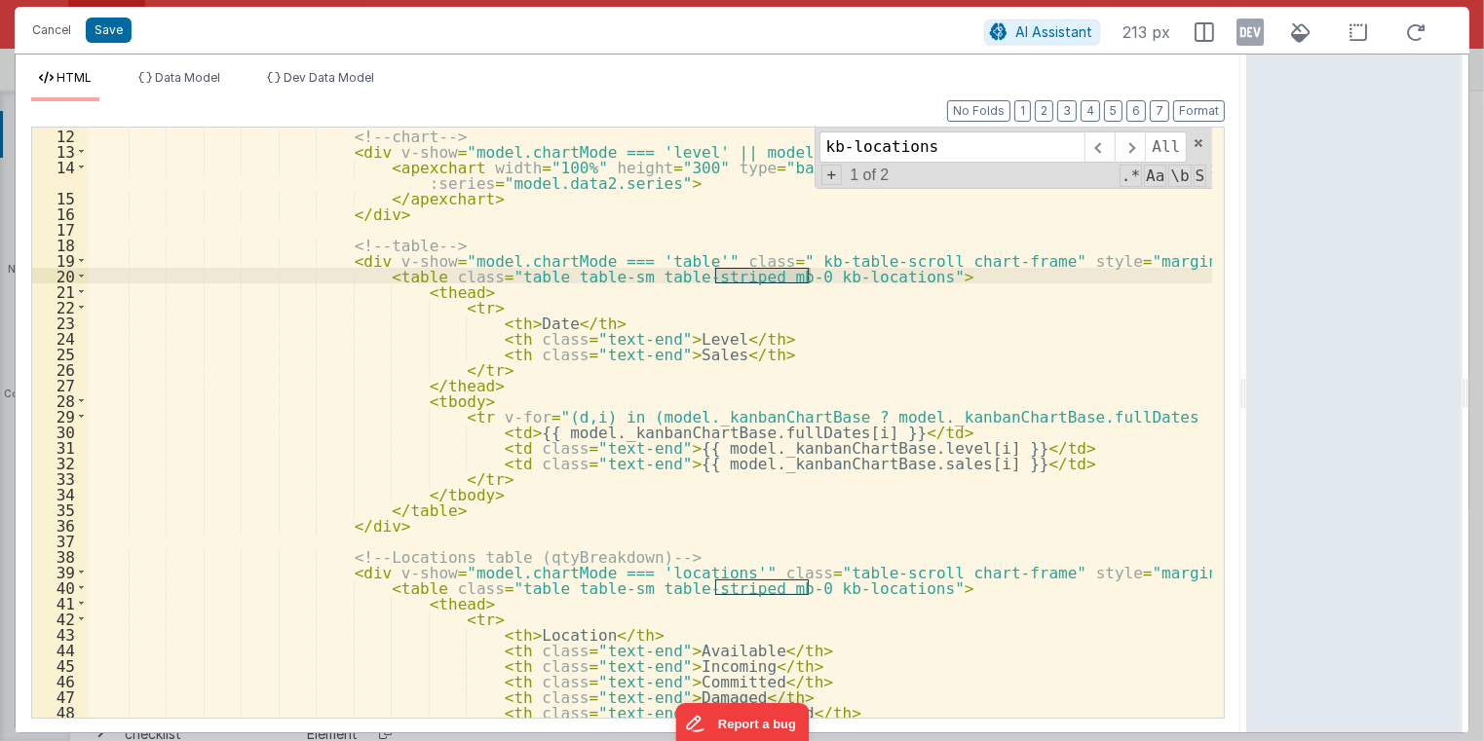
type input "kb-locations"
click at [1074, 569] on div "<!-- chart --> < div v-show = "model.chartMode === 'level' || model.chartMode =…" at bounding box center [650, 439] width 1125 height 623
